Goal: Task Accomplishment & Management: Complete application form

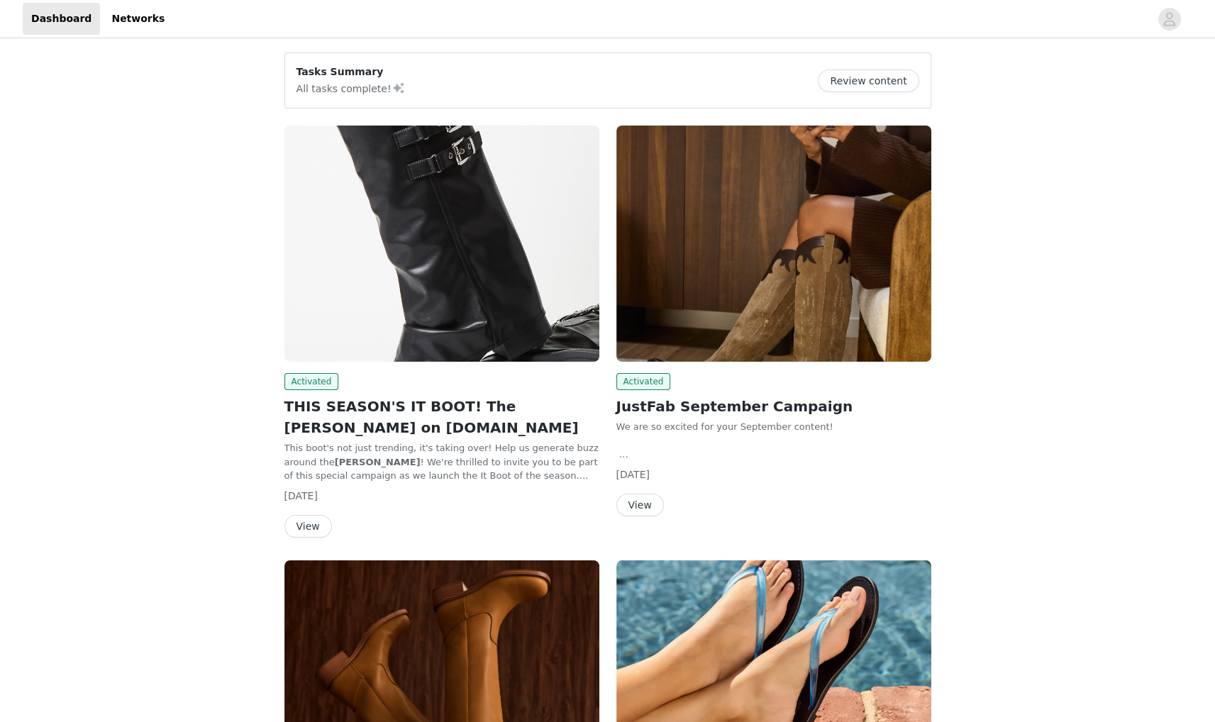
click at [309, 519] on button "View" at bounding box center [308, 526] width 48 height 23
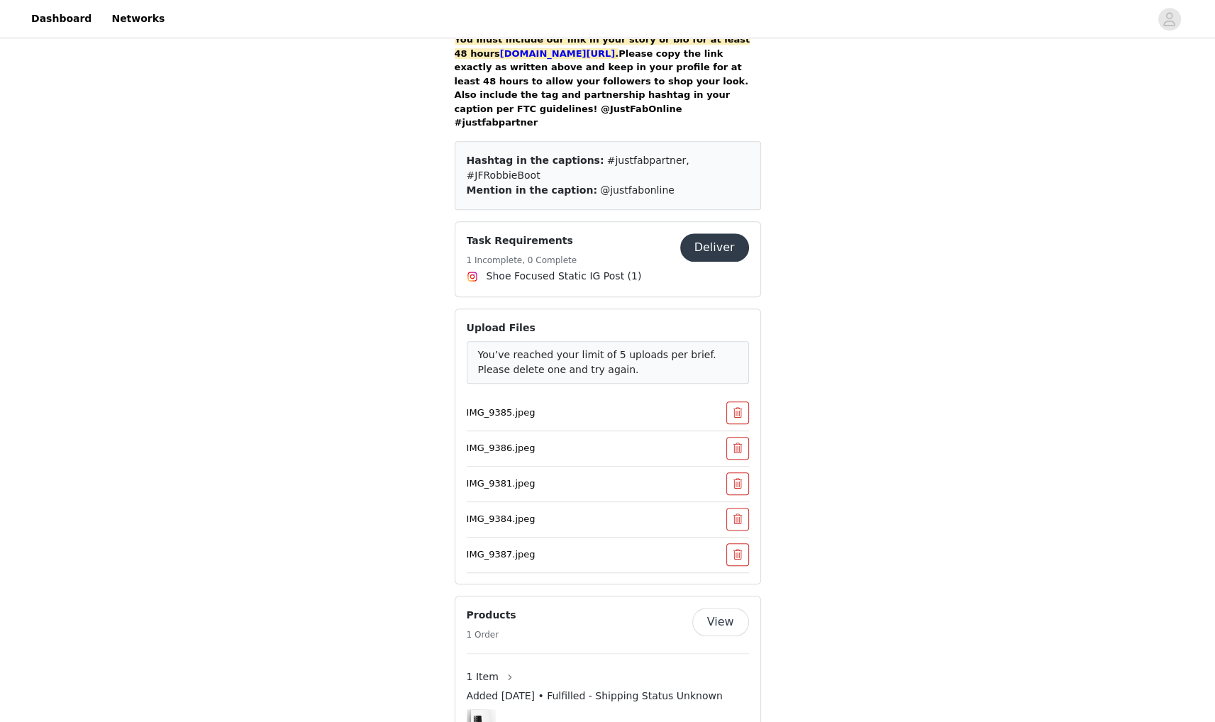
scroll to position [922, 0]
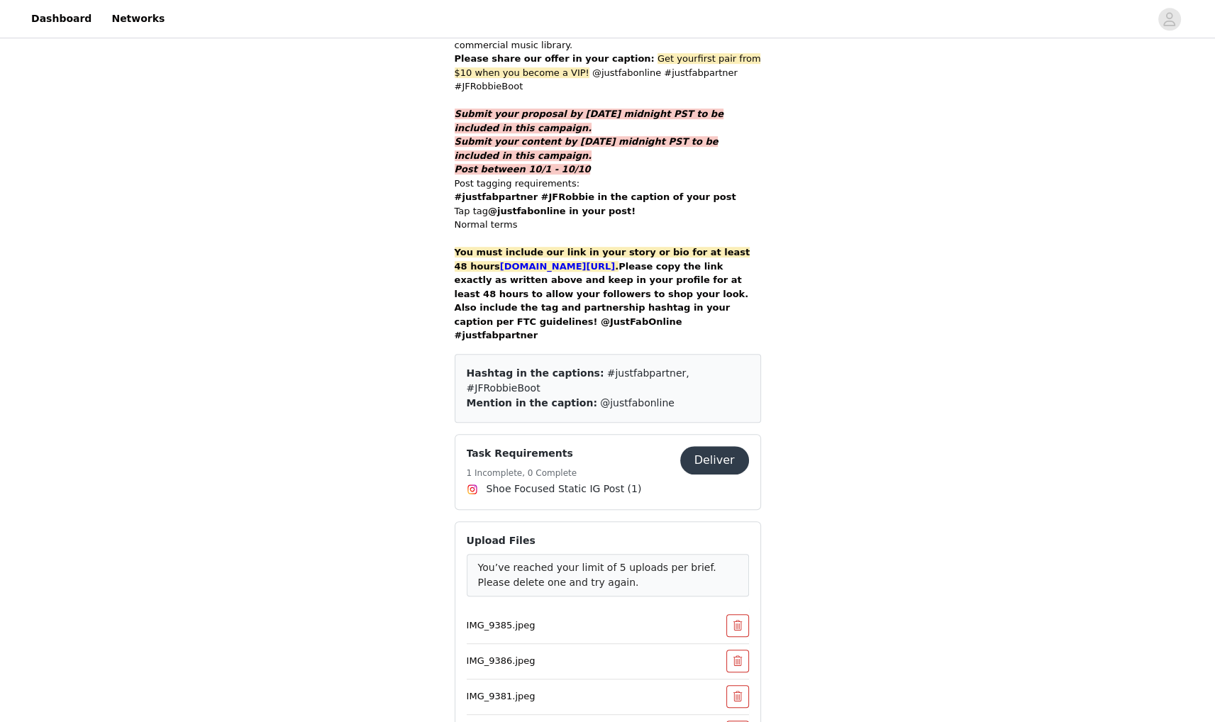
click at [722, 446] on button "Deliver" at bounding box center [714, 460] width 69 height 28
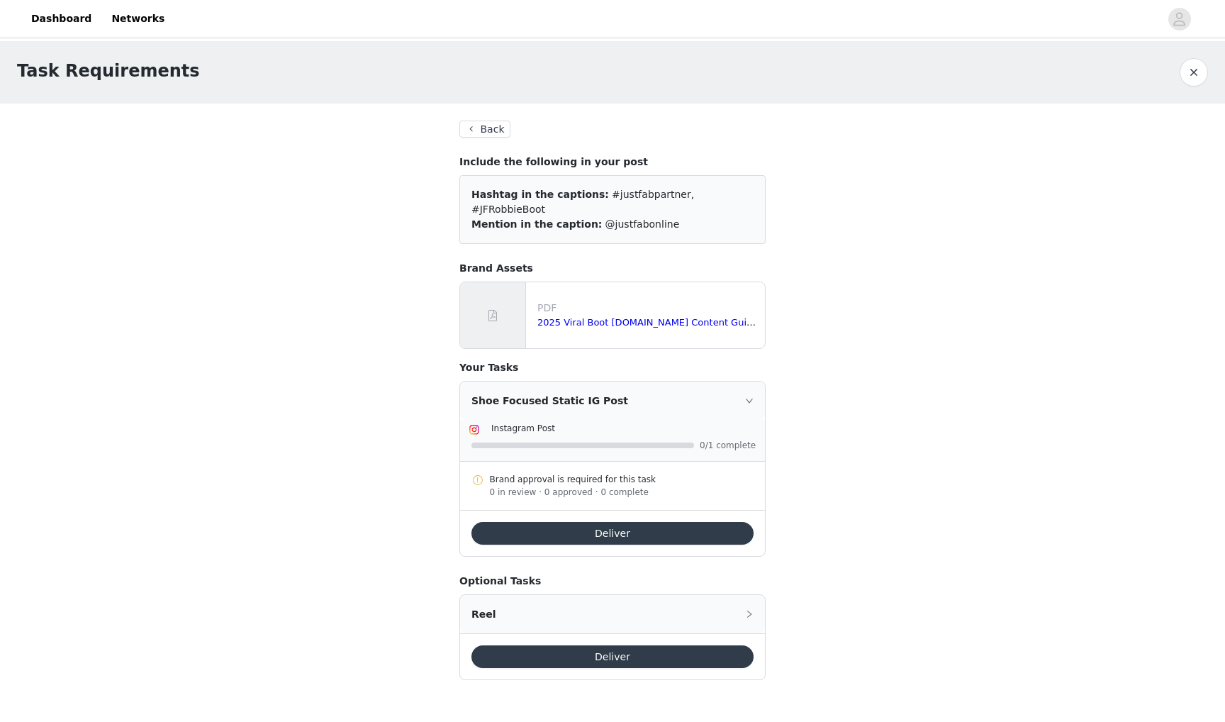
click at [493, 131] on button "Back" at bounding box center [484, 129] width 51 height 17
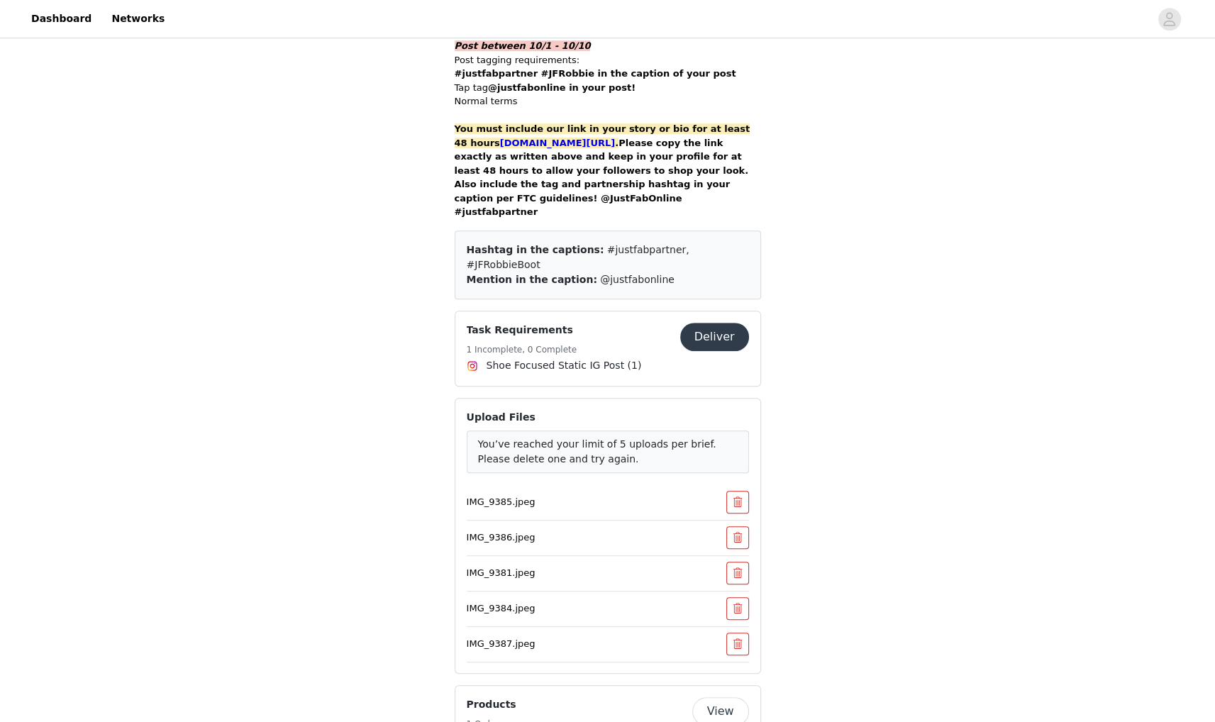
scroll to position [1134, 0]
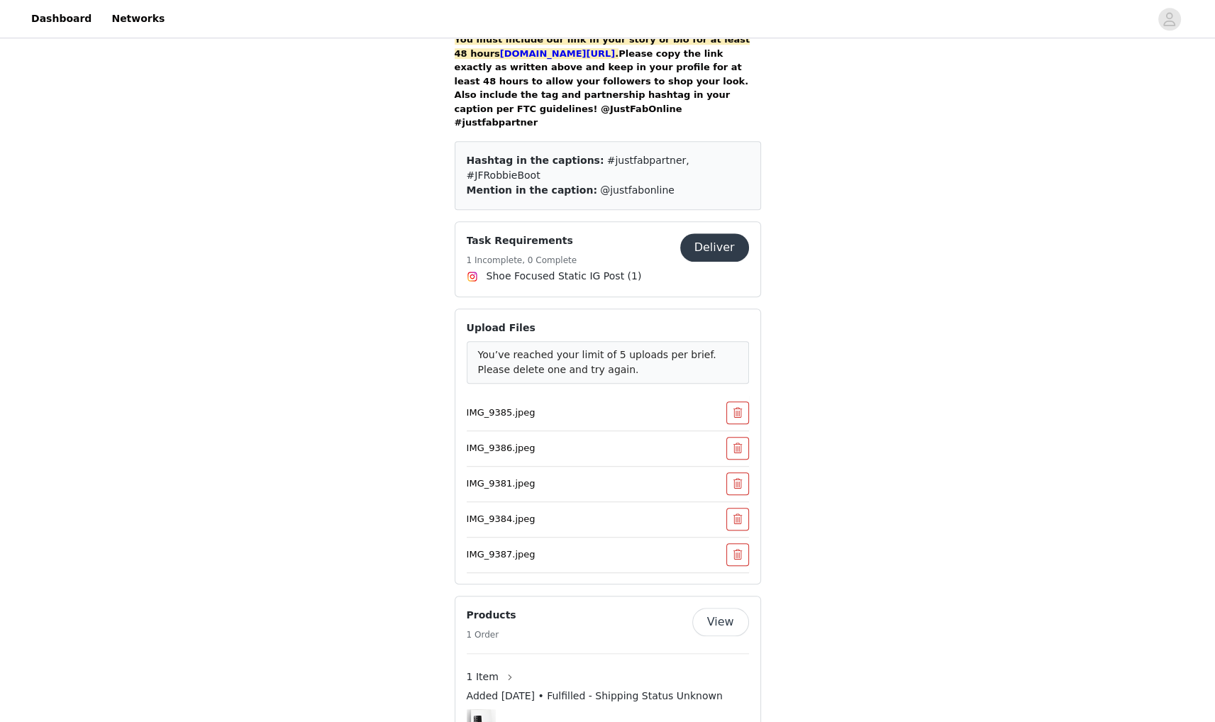
click at [508, 406] on p "IMG_9385.jpeg" at bounding box center [579, 413] width 225 height 14
click at [708, 233] on button "Deliver" at bounding box center [714, 247] width 69 height 28
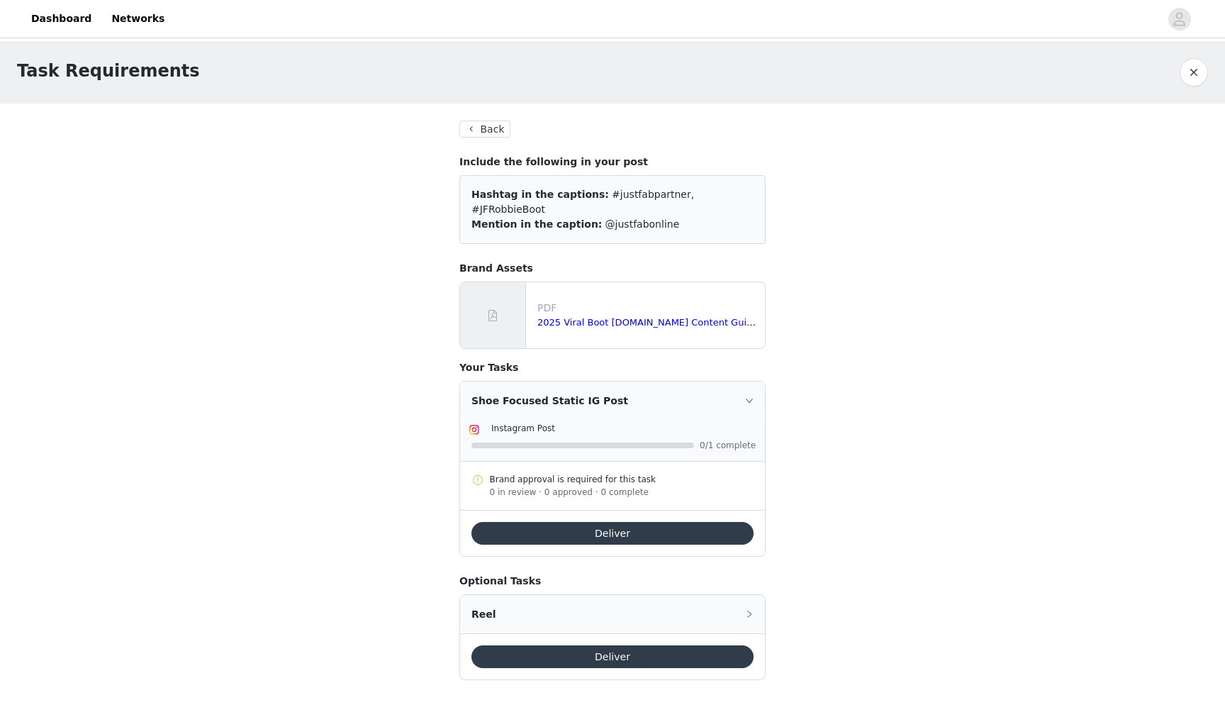
click at [493, 133] on button "Back" at bounding box center [484, 129] width 51 height 17
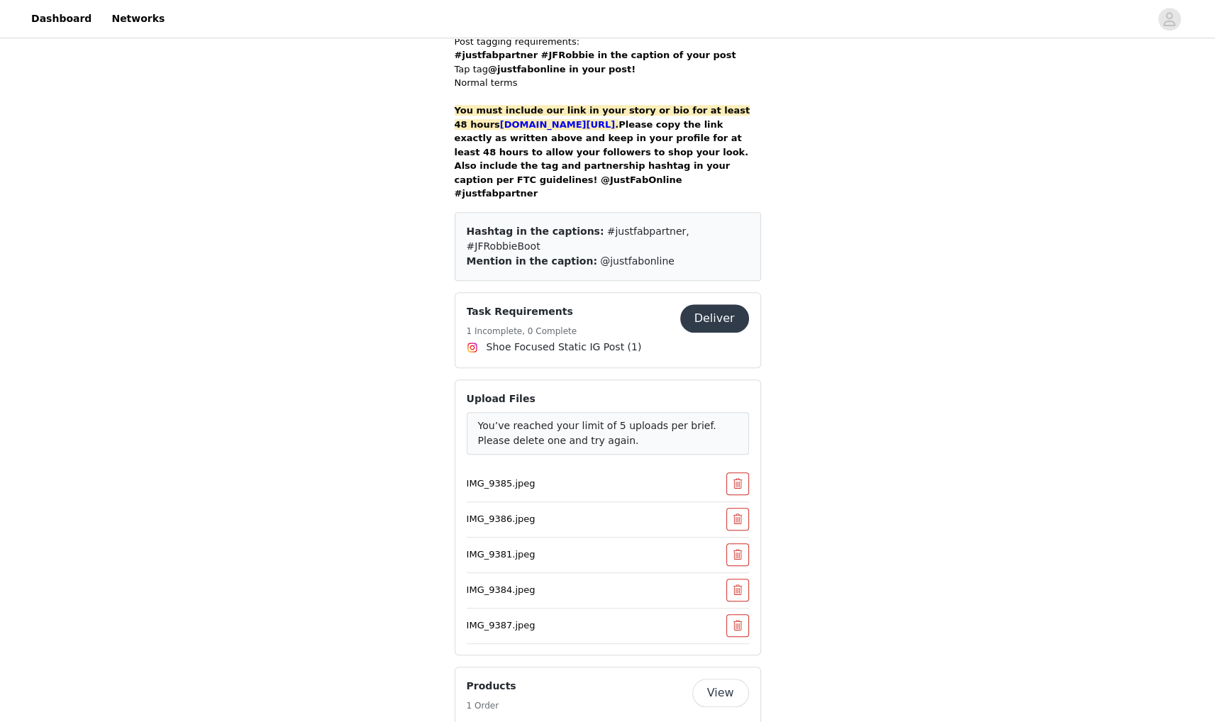
scroll to position [993, 0]
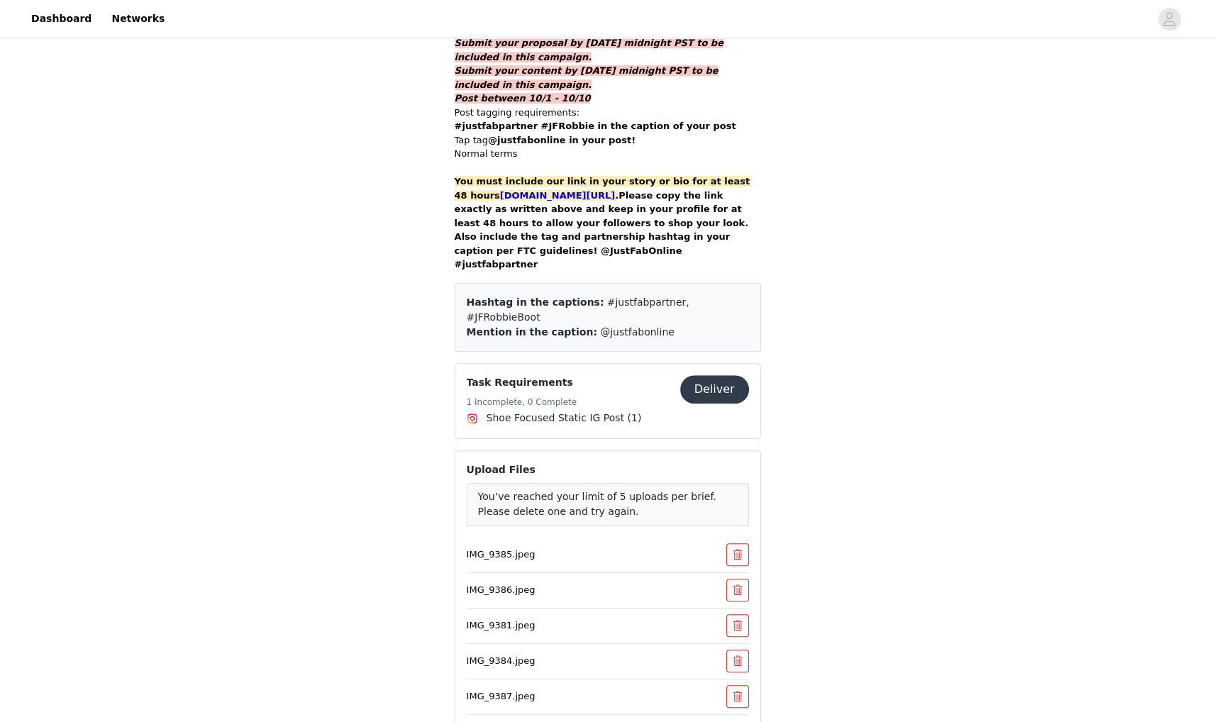
click at [726, 375] on button "Deliver" at bounding box center [714, 389] width 69 height 28
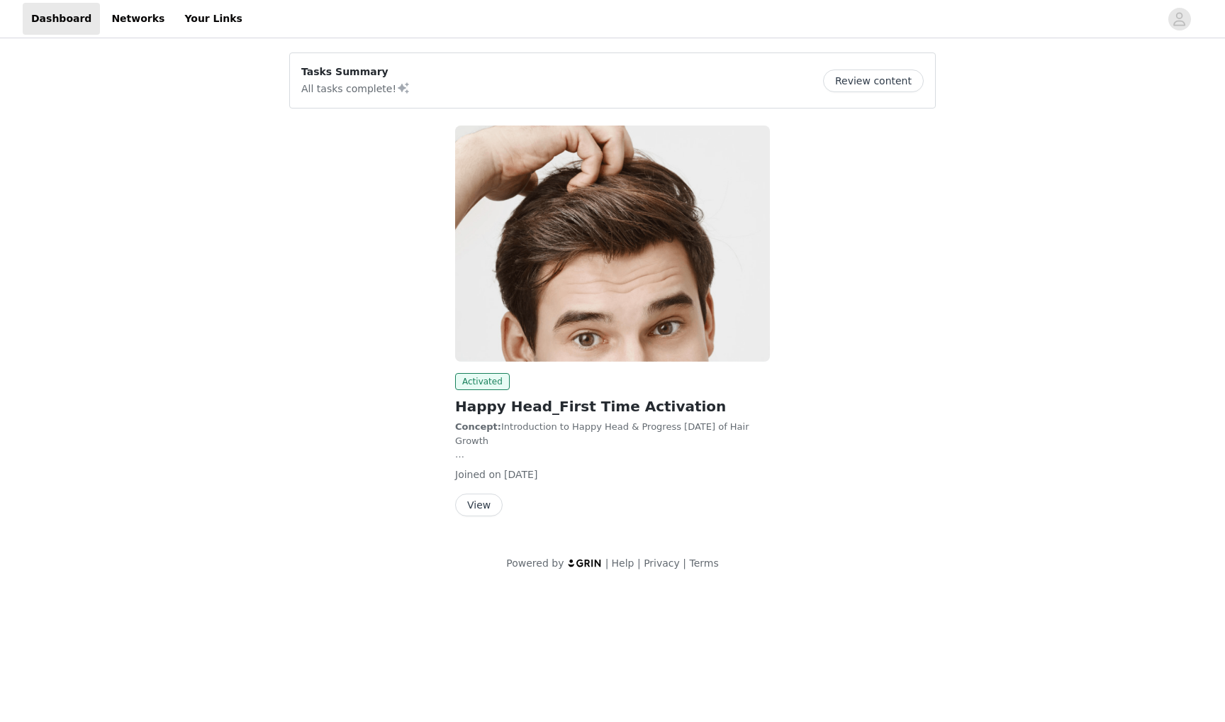
click at [481, 508] on button "View" at bounding box center [479, 504] width 48 height 23
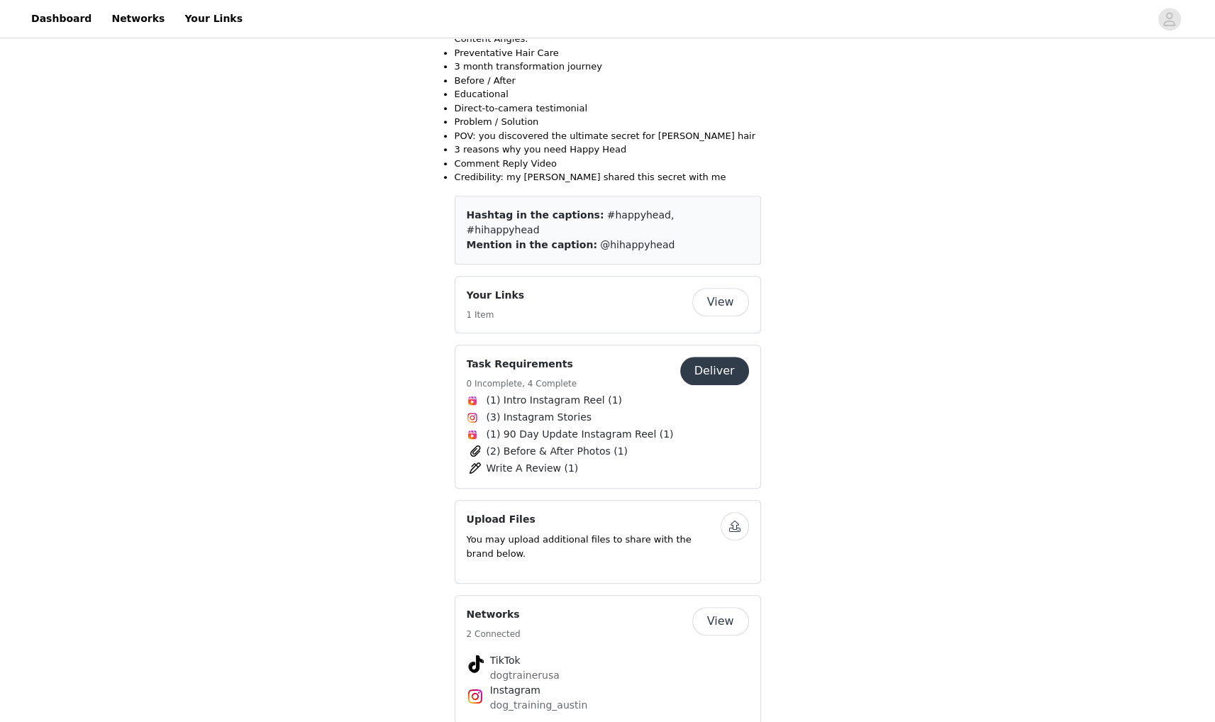
scroll to position [709, 0]
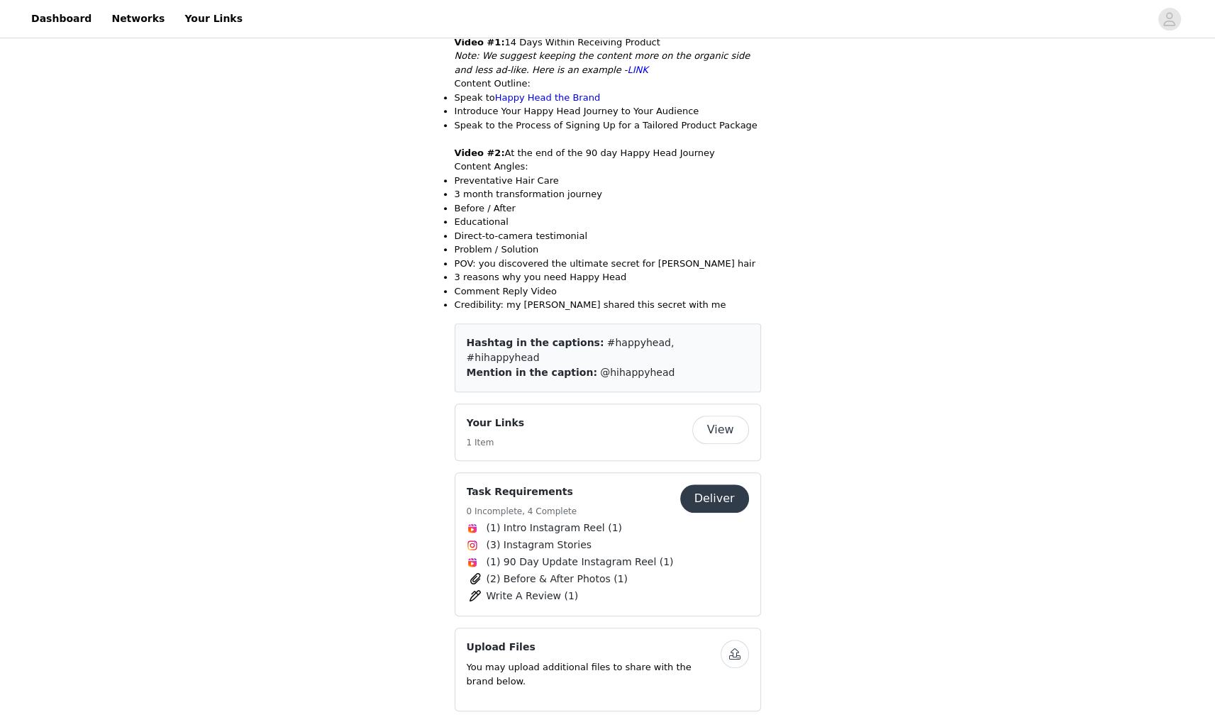
click at [721, 484] on button "Deliver" at bounding box center [714, 498] width 69 height 28
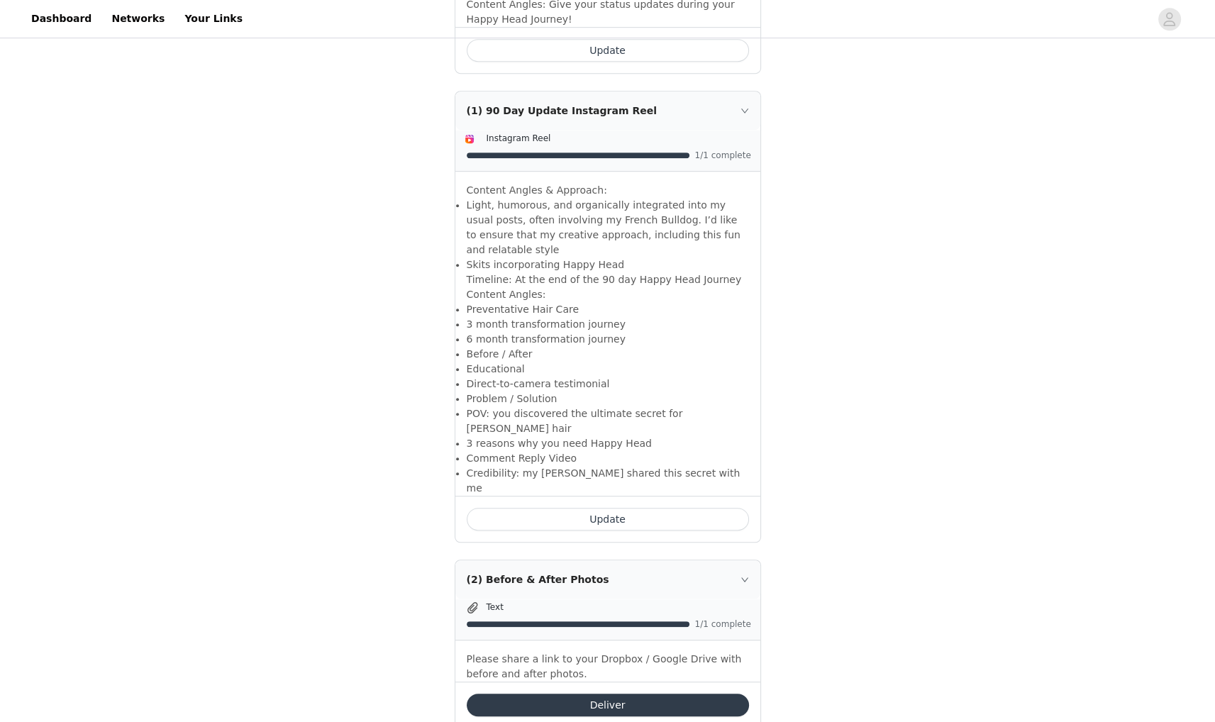
scroll to position [751, 0]
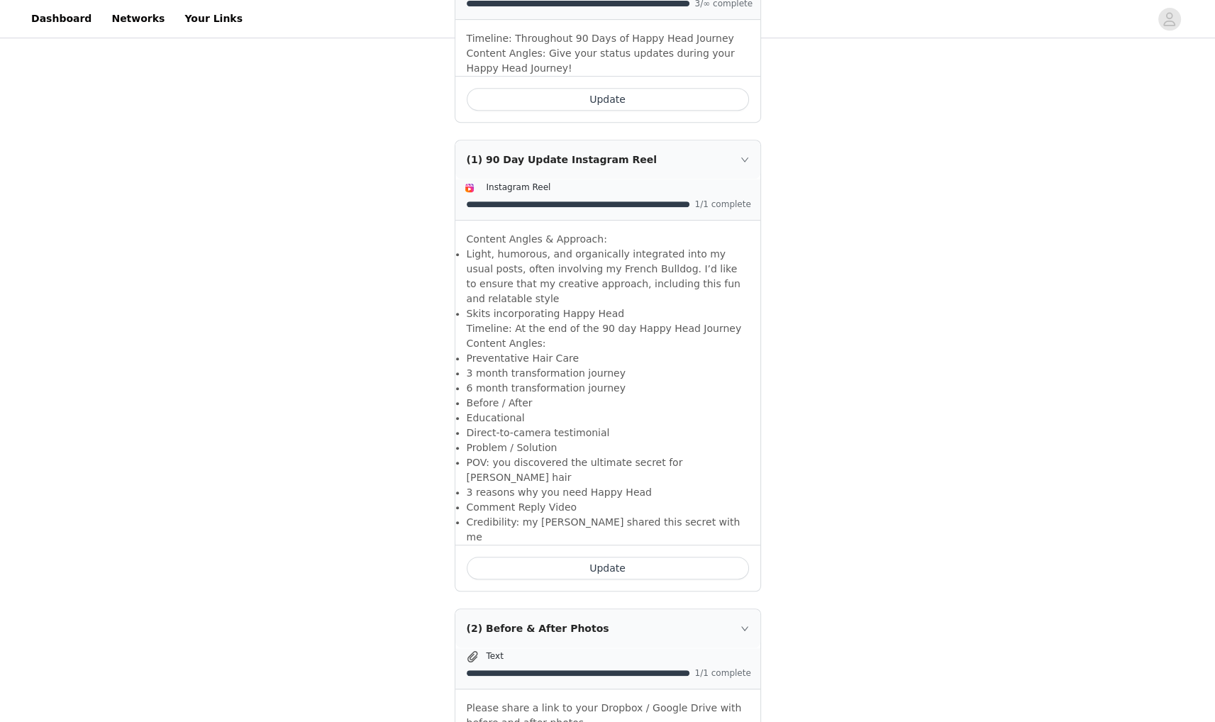
click at [622, 557] on button "Update" at bounding box center [608, 568] width 282 height 23
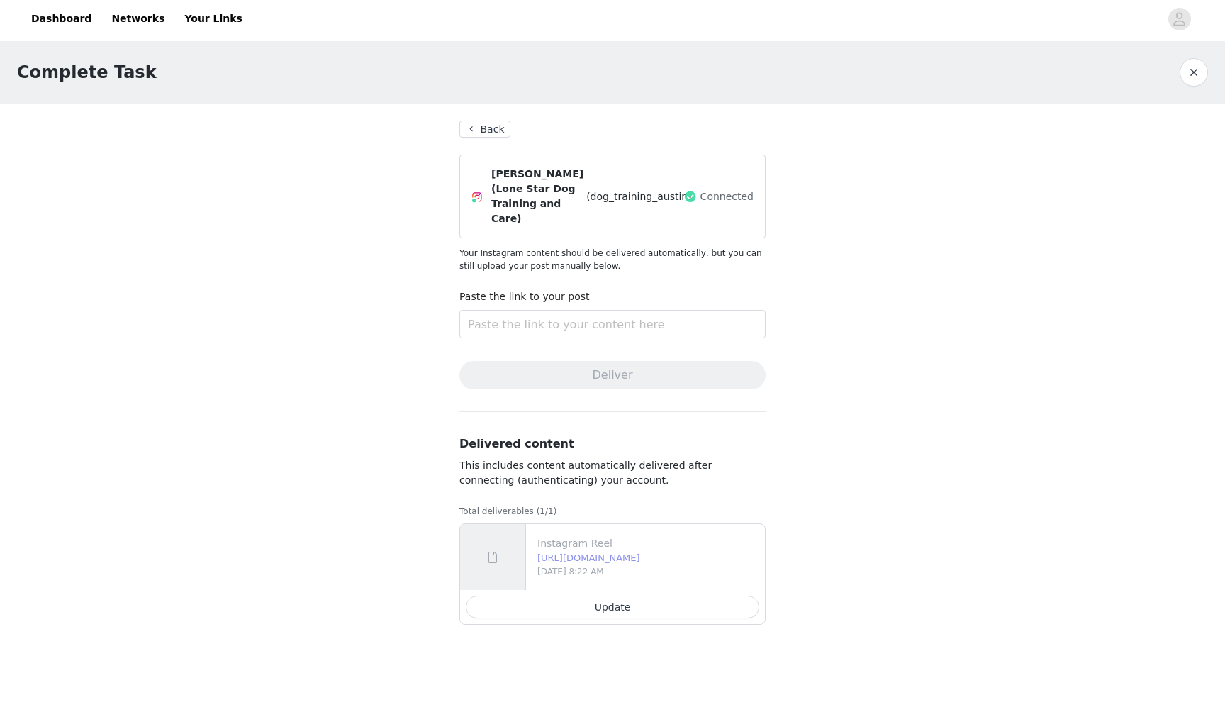
click at [606, 552] on link "[URL][DOMAIN_NAME]" at bounding box center [588, 557] width 103 height 11
click at [491, 117] on section "Back [PERSON_NAME] (Lone Star Dog Training and Care) (dog_training_austin) Conn…" at bounding box center [612, 378] width 340 height 549
click at [482, 130] on button "Back" at bounding box center [484, 129] width 51 height 17
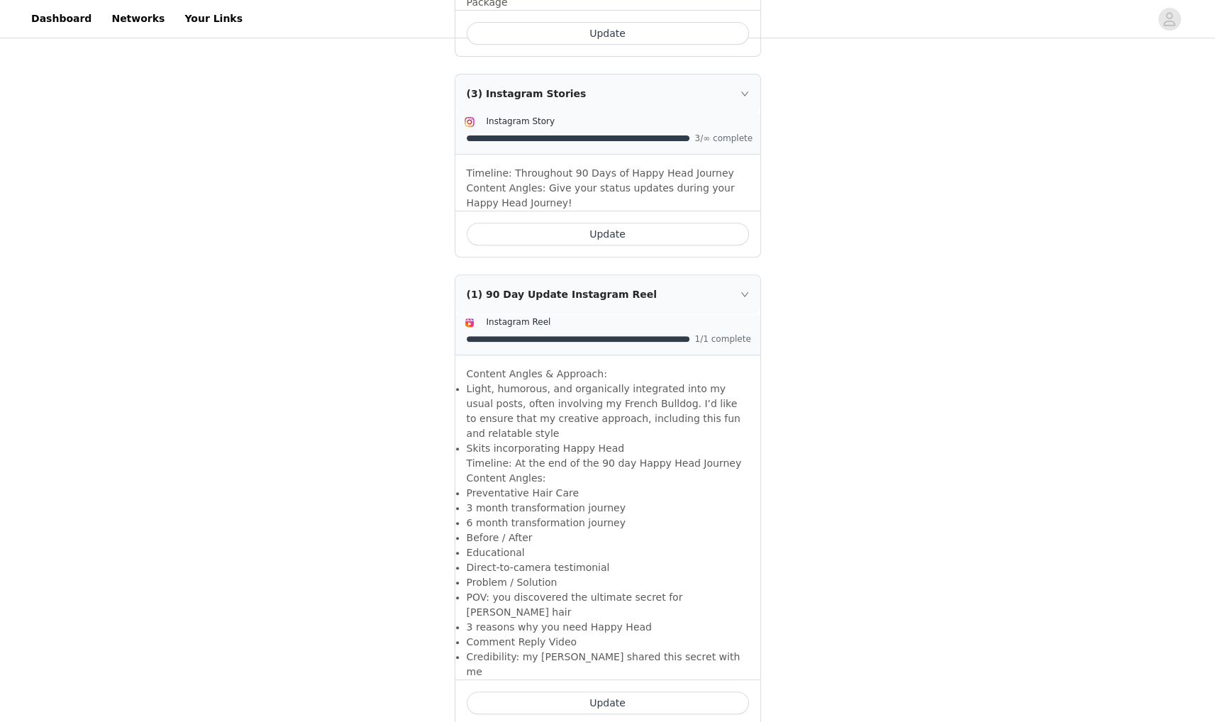
scroll to position [638, 0]
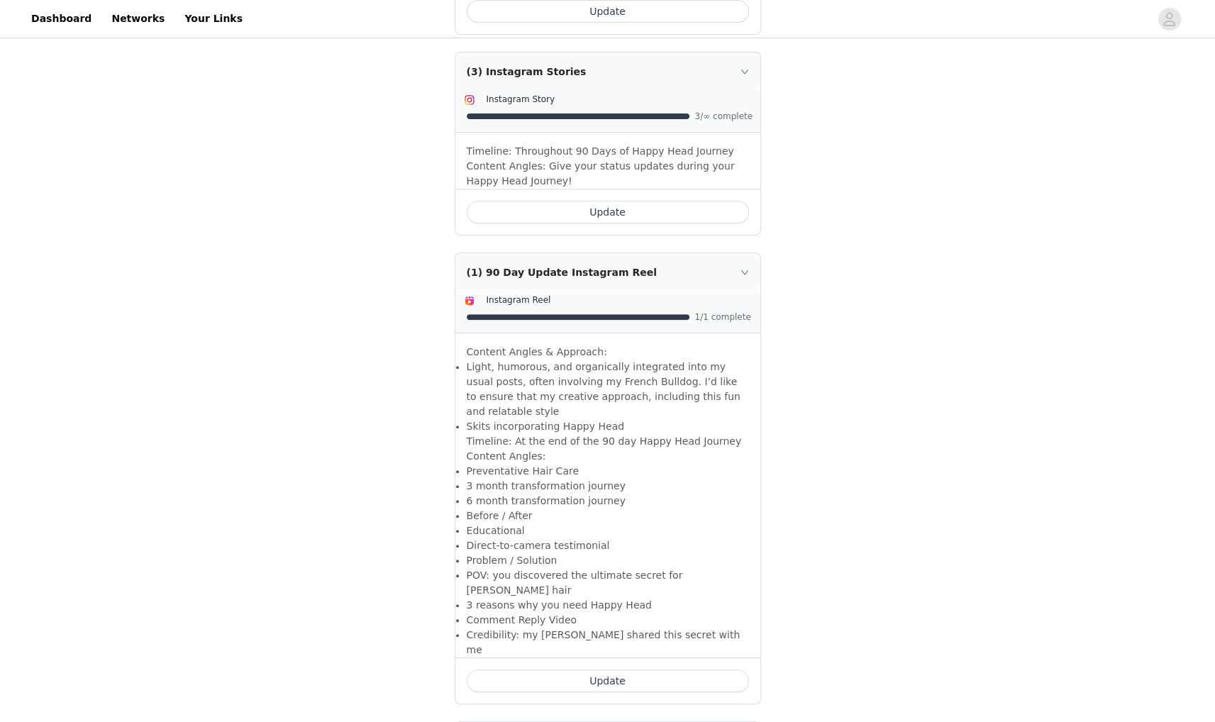
click at [637, 669] on button "Update" at bounding box center [608, 680] width 282 height 23
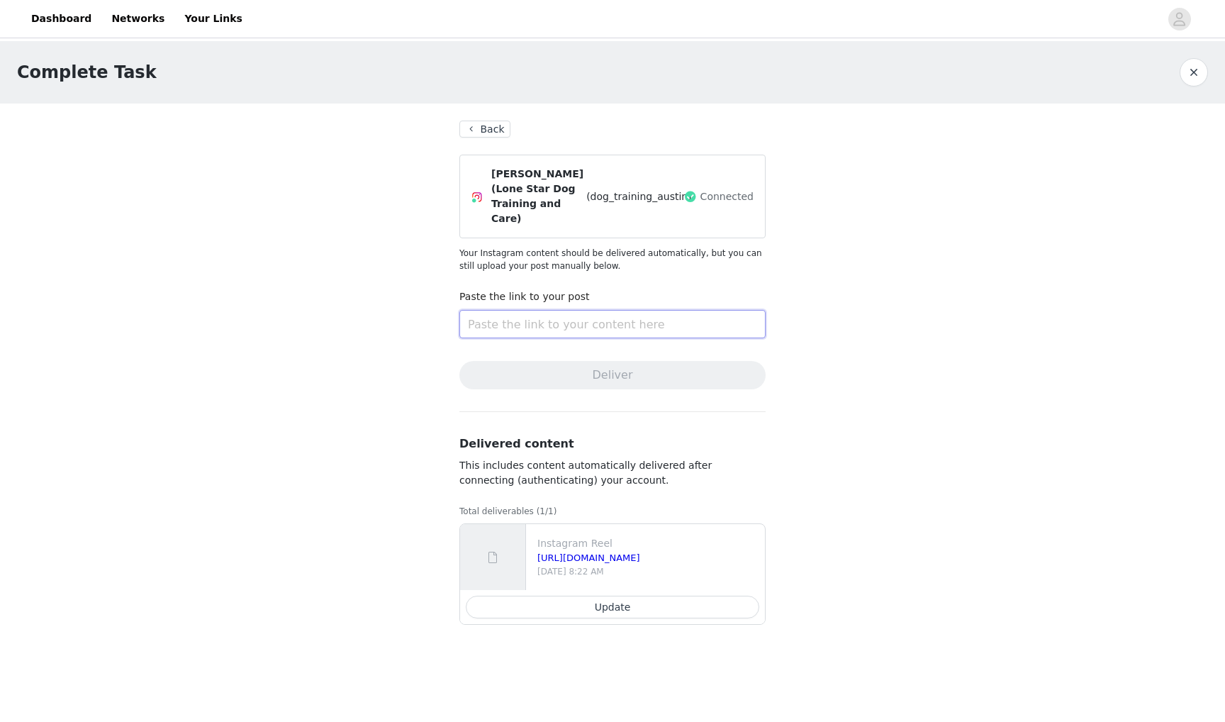
click at [623, 310] on input "text" at bounding box center [612, 324] width 306 height 28
click at [494, 131] on button "Back" at bounding box center [484, 129] width 51 height 17
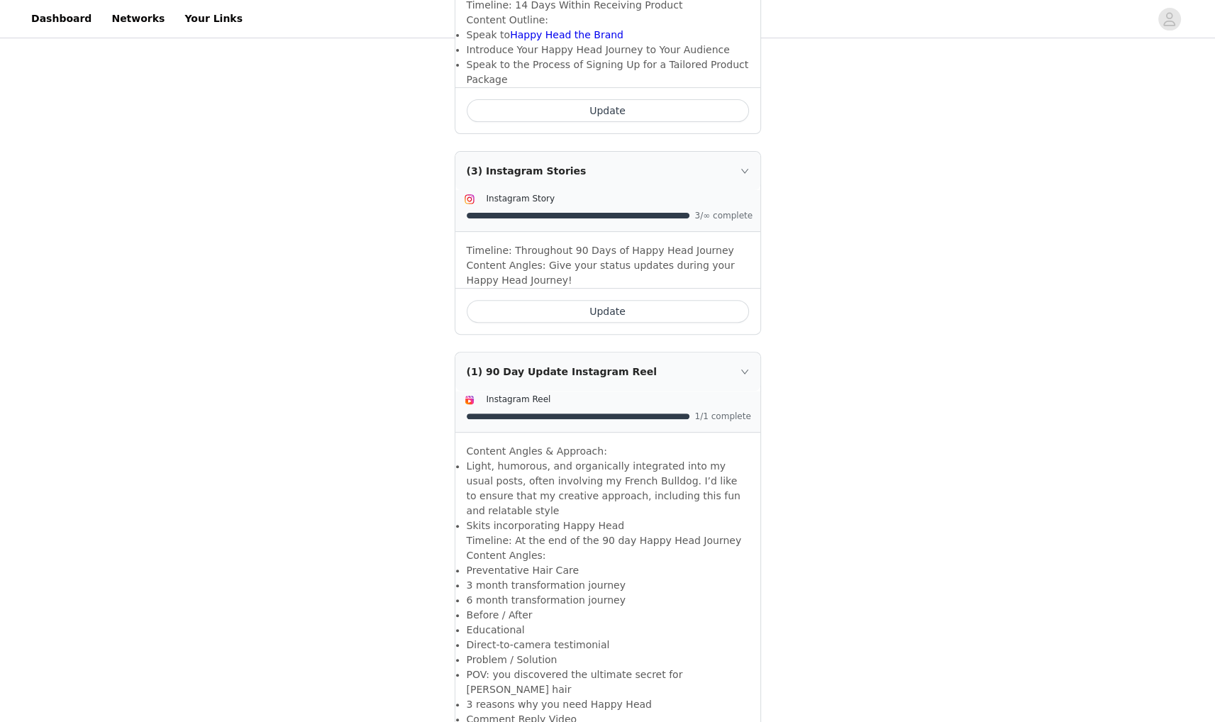
scroll to position [780, 0]
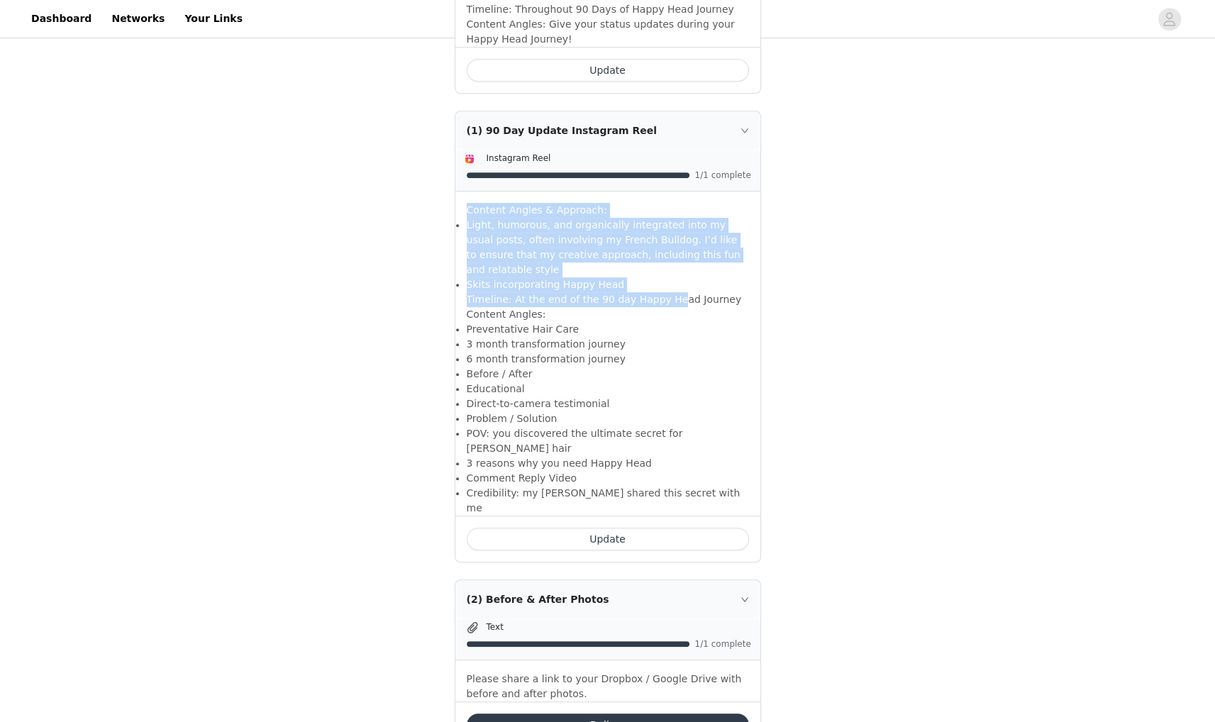
drag, startPoint x: 456, startPoint y: 165, endPoint x: 661, endPoint y: 231, distance: 215.2
click at [661, 231] on div "Content Angles & Approach: Light, humorous, and organically integrated into my …" at bounding box center [607, 353] width 305 height 324
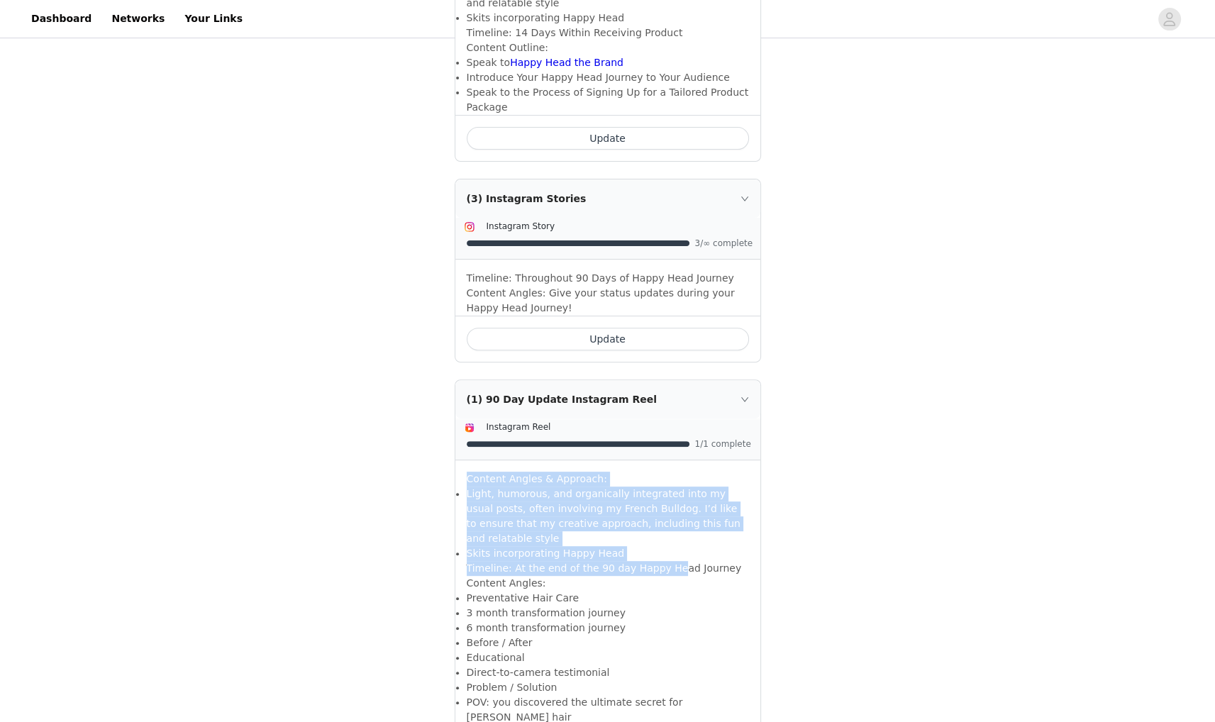
scroll to position [567, 0]
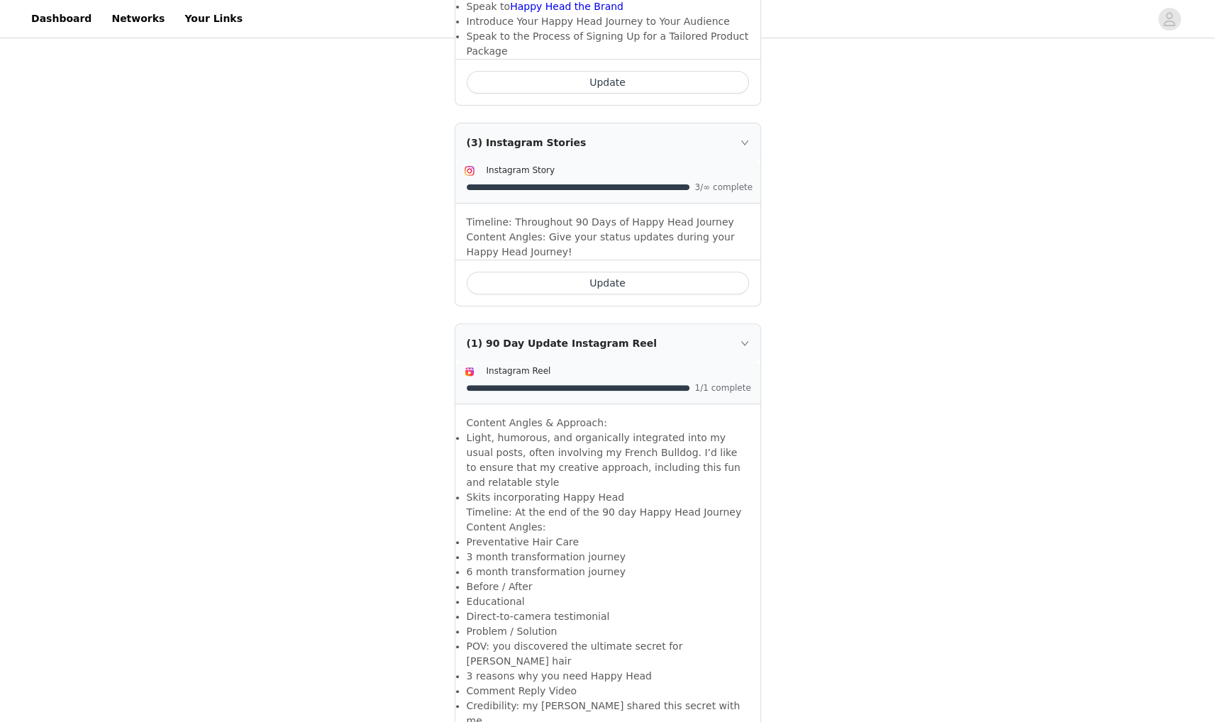
click at [883, 347] on div "Task Requirements Back Include the following in your post Hashtag in the captio…" at bounding box center [607, 342] width 1215 height 1736
